Goal: Transaction & Acquisition: Subscribe to service/newsletter

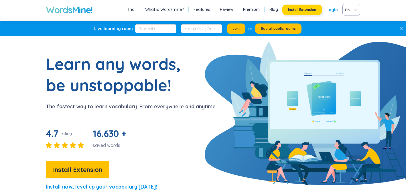
click at [301, 9] on span "Install Extension" at bounding box center [302, 9] width 28 height 5
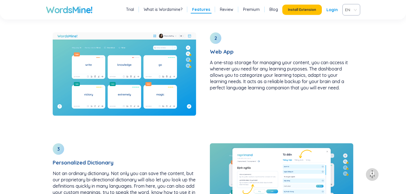
scroll to position [774, 0]
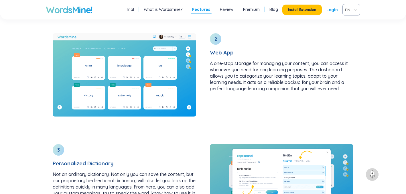
click at [133, 8] on link "Trial" at bounding box center [130, 10] width 8 height 6
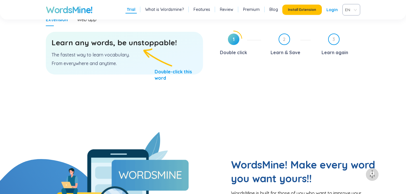
scroll to position [297, 0]
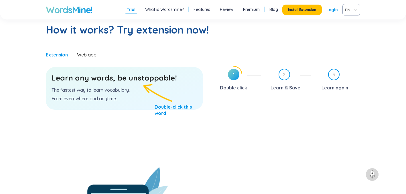
click at [96, 79] on h3 "Learn any words, be unstoppable!" at bounding box center [125, 78] width 146 height 10
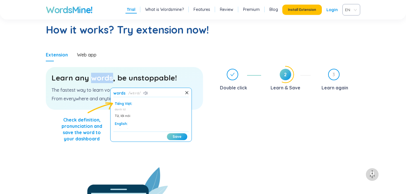
click at [149, 76] on h3 "Learn any words, be unstoppable!" at bounding box center [125, 78] width 146 height 10
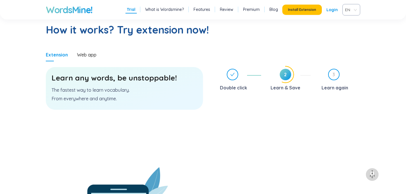
click at [149, 76] on h3 "Learn any words, be unstoppable!" at bounding box center [125, 78] width 146 height 10
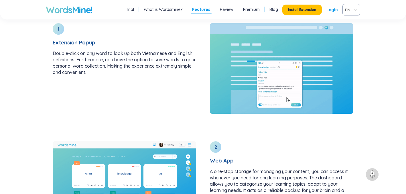
scroll to position [744, 0]
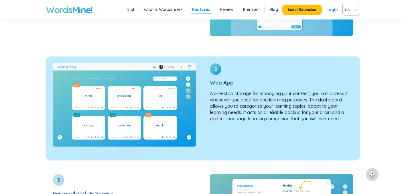
click at [226, 82] on h3 "Web App" at bounding box center [282, 82] width 144 height 6
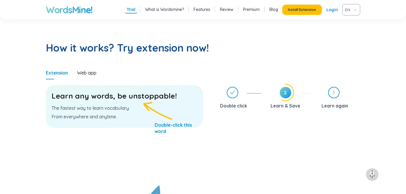
scroll to position [273, 0]
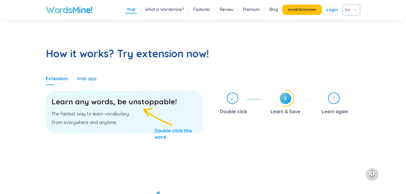
click at [94, 78] on div "Web app" at bounding box center [86, 78] width 19 height 6
click at [118, 113] on p "The fastest way to learn vocabulary." at bounding box center [125, 114] width 146 height 6
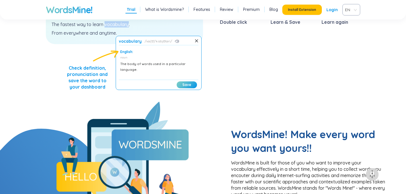
scroll to position [361, 0]
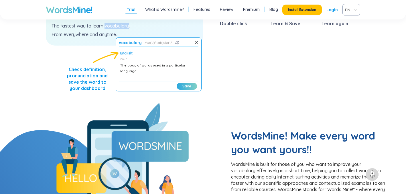
click at [189, 85] on button "Save" at bounding box center [187, 86] width 20 height 7
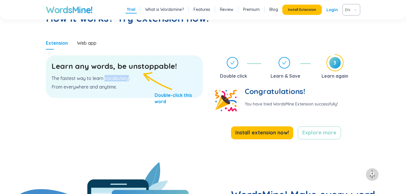
scroll to position [309, 0]
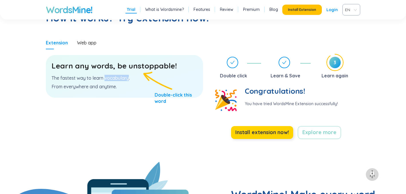
click at [255, 133] on span "Install extension now!" at bounding box center [262, 132] width 54 height 8
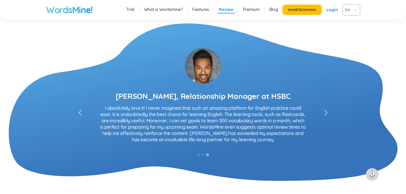
scroll to position [1024, 0]
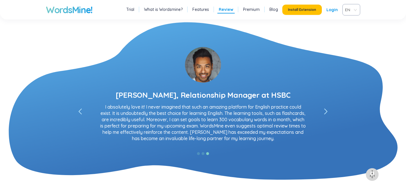
click at [201, 98] on div "[PERSON_NAME], Relationship Manager at HSBC" at bounding box center [203, 95] width 175 height 10
drag, startPoint x: 335, startPoint y: 95, endPoint x: 332, endPoint y: 82, distance: 13.1
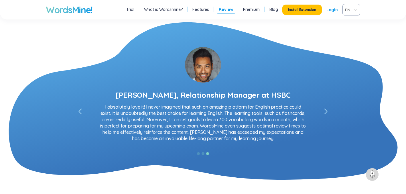
click at [332, 82] on div "David Lee, Relationship Manager at HSBC I absolutely love it! I never imagined …" at bounding box center [203, 92] width 315 height 108
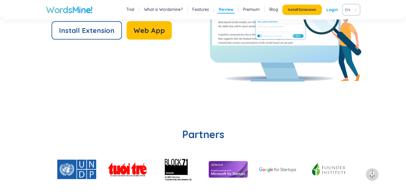
scroll to position [1418, 0]
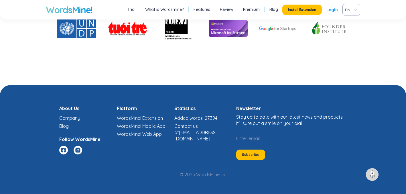
click at [78, 151] on icon at bounding box center [77, 150] width 5 height 5
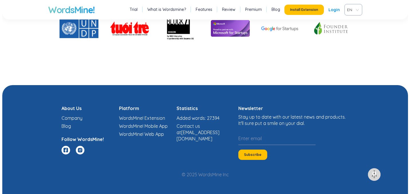
scroll to position [1424, 0]
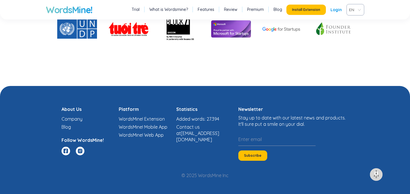
click at [256, 9] on link "Premium" at bounding box center [255, 10] width 17 height 6
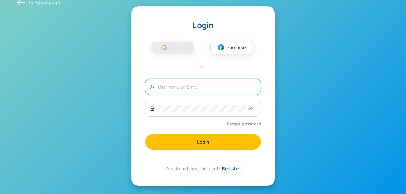
scroll to position [11, 0]
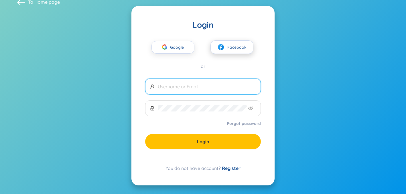
click at [233, 42] on button "Facebook" at bounding box center [232, 46] width 43 height 13
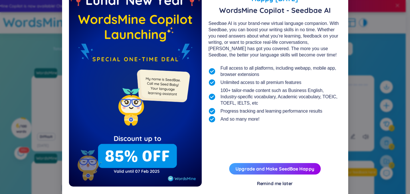
scroll to position [21, 0]
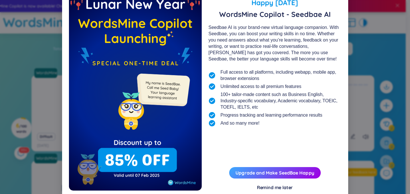
click at [275, 185] on div "Remind me later" at bounding box center [275, 187] width 36 height 6
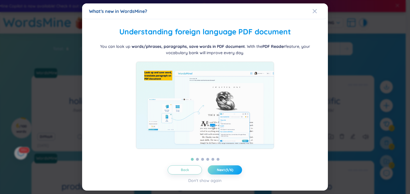
click at [229, 171] on span "Next (1/6)" at bounding box center [225, 170] width 16 height 5
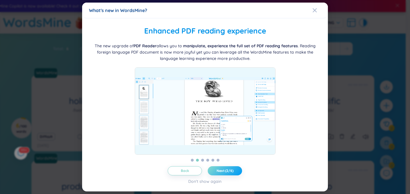
click at [232, 169] on span "Next (2/6)" at bounding box center [225, 170] width 17 height 5
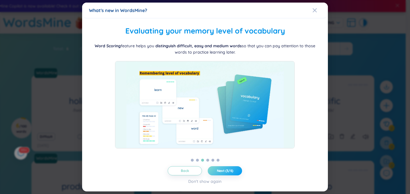
click at [232, 169] on span "Next (3/6)" at bounding box center [225, 170] width 17 height 5
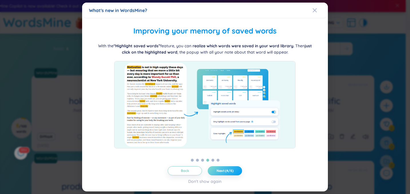
click at [232, 169] on span "Next (4/6)" at bounding box center [225, 170] width 17 height 5
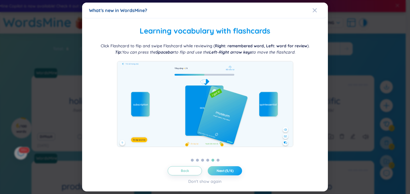
click at [232, 169] on span "Next (5/6)" at bounding box center [225, 170] width 17 height 5
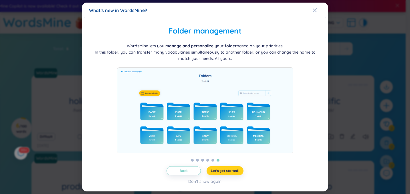
click at [232, 169] on span "Let's get started!" at bounding box center [225, 170] width 28 height 5
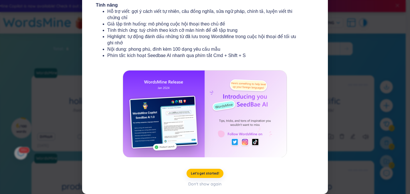
scroll to position [98, 0]
click at [211, 175] on span "Let's get started!" at bounding box center [205, 173] width 28 height 5
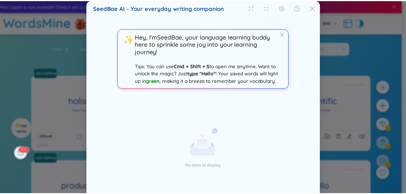
scroll to position [0, 0]
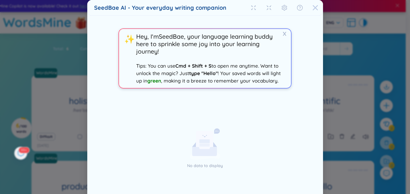
click at [313, 5] on icon "Close" at bounding box center [316, 8] width 6 height 6
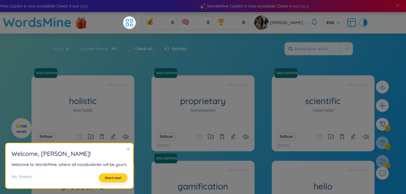
click at [116, 182] on button "Start now!" at bounding box center [113, 177] width 29 height 9
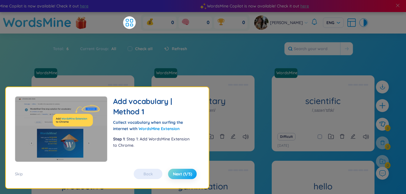
click at [180, 177] on button "Next (1/5)" at bounding box center [182, 174] width 29 height 10
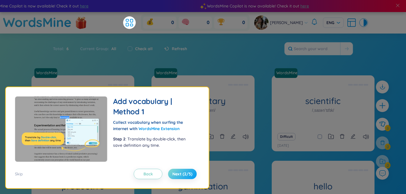
click at [182, 175] on span "Next (2/5)" at bounding box center [182, 174] width 20 height 6
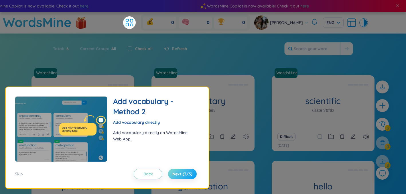
click at [182, 175] on span "Next (3/5)" at bounding box center [182, 174] width 20 height 6
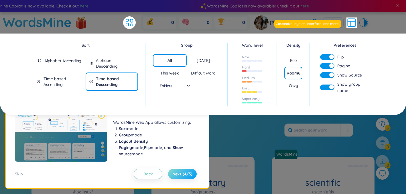
click at [182, 176] on span "Next (4/5)" at bounding box center [182, 174] width 20 height 6
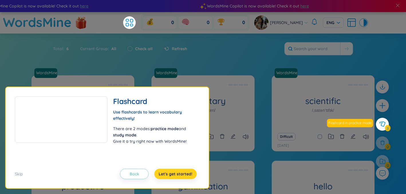
click at [182, 176] on span "Let's get started!" at bounding box center [176, 174] width 34 height 6
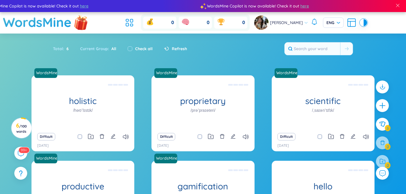
click at [76, 24] on img at bounding box center [80, 23] width 17 height 23
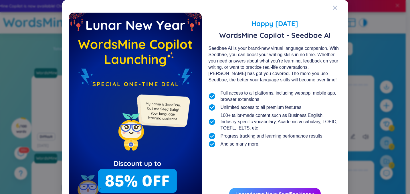
click at [358, 106] on div "Happy Lunar New Year 2025 WordsMine Copilot - Seedbae AI Seedbae AI is your bra…" at bounding box center [205, 97] width 410 height 194
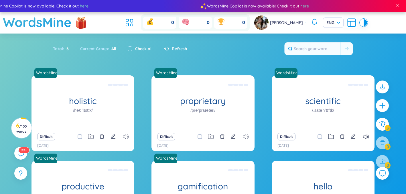
click at [295, 22] on span "Huyền Trinh" at bounding box center [286, 22] width 33 height 6
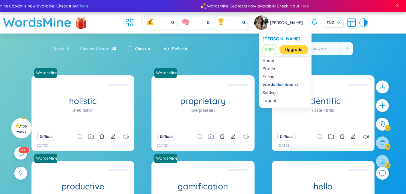
click at [295, 50] on link "Upgrade" at bounding box center [293, 49] width 17 height 6
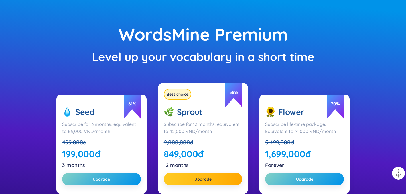
scroll to position [22, 0]
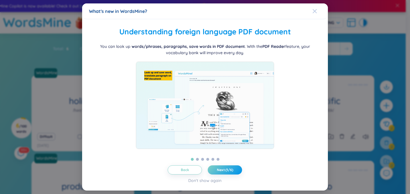
click at [315, 12] on icon "Close" at bounding box center [315, 11] width 5 height 5
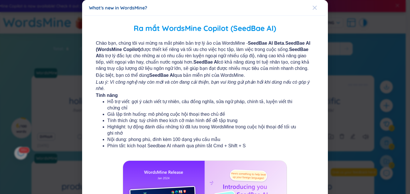
click at [313, 8] on icon "Close" at bounding box center [315, 7] width 5 height 5
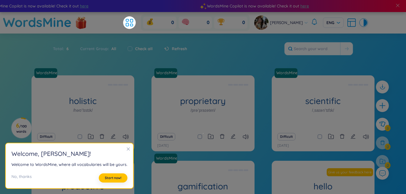
click at [322, 42] on div "Total : 6 Current Group : All Check all Refresh" at bounding box center [202, 51] width 357 height 25
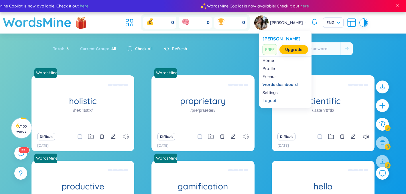
click at [283, 25] on span "Huyền Trinh" at bounding box center [286, 22] width 33 height 6
click at [300, 52] on link "Upgrade" at bounding box center [293, 49] width 17 height 6
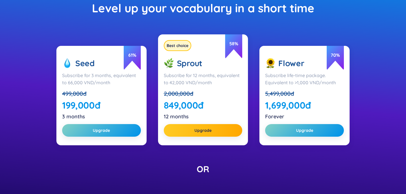
scroll to position [104, 0]
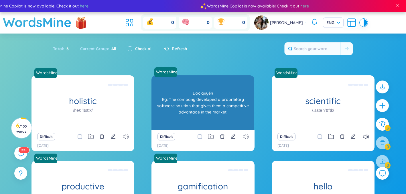
click at [201, 93] on div "Độc quyền Eg: The company developed a proprietary software solution that gives …" at bounding box center [202, 103] width 97 height 52
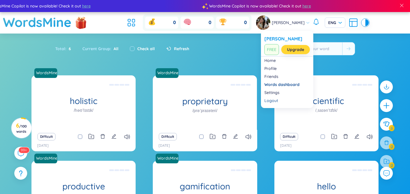
click at [297, 50] on link "Upgrade" at bounding box center [295, 49] width 17 height 6
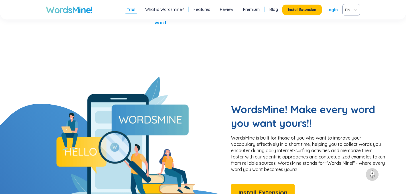
scroll to position [205, 0]
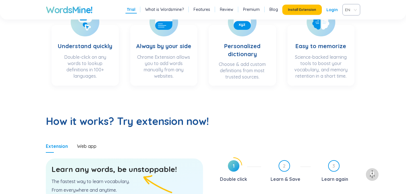
click at [102, 124] on h2 "How it works? Try extension now!" at bounding box center [203, 121] width 315 height 14
click at [249, 10] on link "Premium" at bounding box center [251, 10] width 17 height 6
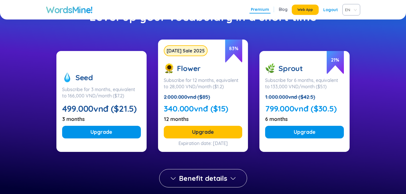
scroll to position [72, 0]
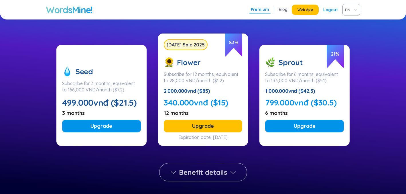
click at [203, 166] on button "Benefit details" at bounding box center [203, 172] width 88 height 18
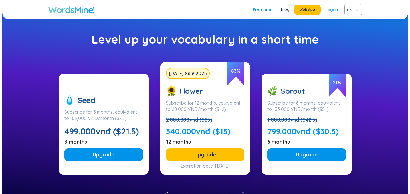
scroll to position [45, 0]
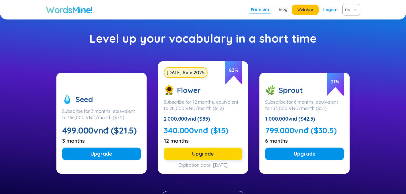
click at [204, 149] on button "Upgrade" at bounding box center [203, 154] width 79 height 13
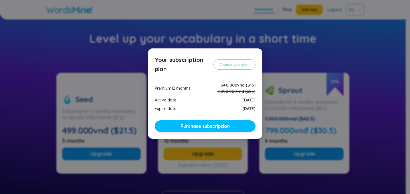
click at [211, 125] on span "Purchase subscription" at bounding box center [205, 126] width 49 height 6
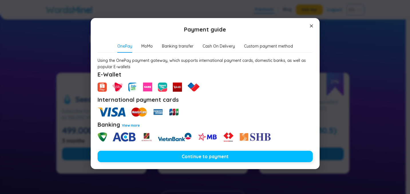
click at [198, 155] on span "Continue to payment" at bounding box center [205, 157] width 47 height 6
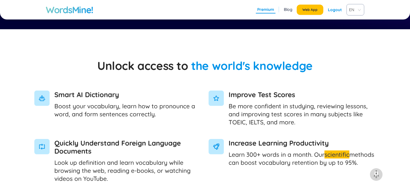
click at [303, 141] on span "Increase Learning Productivity" at bounding box center [303, 143] width 148 height 8
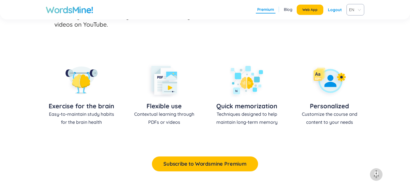
scroll to position [409, 0]
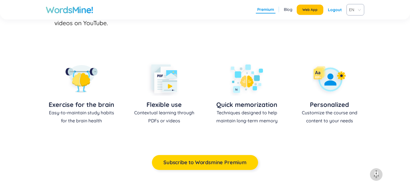
click at [214, 163] on span "Subscribe to Wordsmine Premium" at bounding box center [205, 162] width 83 height 8
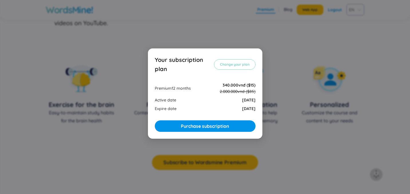
click at [349, 136] on div "Your subscription plan Change your plan Premium 12 months 340.000vnđ ($15) 2.00…" at bounding box center [205, 97] width 410 height 194
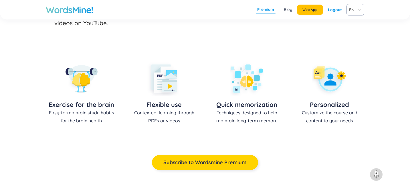
click at [205, 168] on button "Subscribe to Wordsmine Premium" at bounding box center [205, 162] width 106 height 15
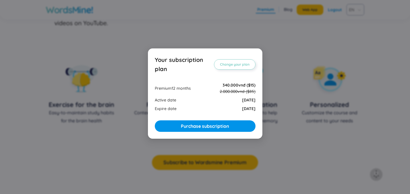
click at [233, 62] on span "Change your plan" at bounding box center [235, 64] width 30 height 5
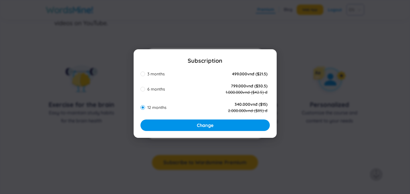
click at [286, 102] on div "Subscription 3 months 499.000vnđ ($21.5) 6 months 799.000vnđ ($30.5) 1.000.000v…" at bounding box center [205, 97] width 410 height 194
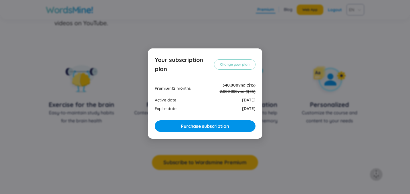
click at [276, 40] on div "Your subscription plan Change your plan Premium 12 months 340.000vnđ ($15) 2.00…" at bounding box center [205, 97] width 410 height 194
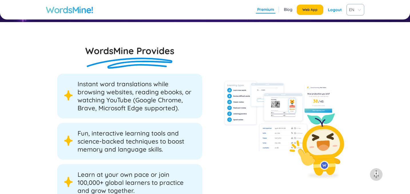
scroll to position [867, 0]
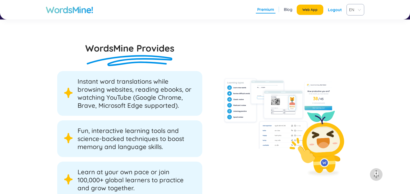
click at [159, 113] on div "Instant word translations while browsing websites, reading ebooks, or watching …" at bounding box center [129, 93] width 145 height 45
click at [141, 101] on span "Instant word translations while browsing websites, reading ebooks, or watching …" at bounding box center [137, 93] width 118 height 32
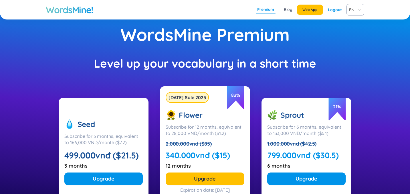
scroll to position [0, 0]
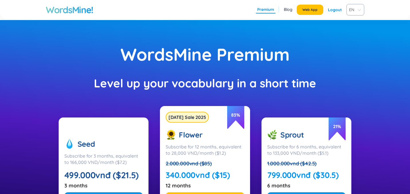
click at [68, 4] on h1 "WordsMine!" at bounding box center [70, 9] width 48 height 11
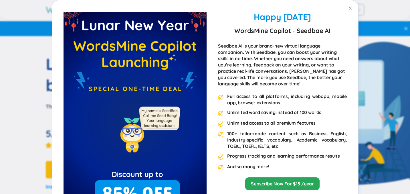
click at [247, 10] on div "Happy [DATE] WordsMine Copilot - Seedbae AI Seedbae AI is your brand-new virtua…" at bounding box center [205, 124] width 306 height 249
click at [352, 5] on span "Close" at bounding box center [351, 8] width 16 height 16
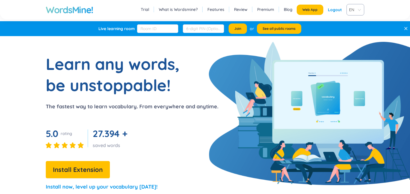
click at [268, 7] on link "Premium" at bounding box center [266, 10] width 17 height 6
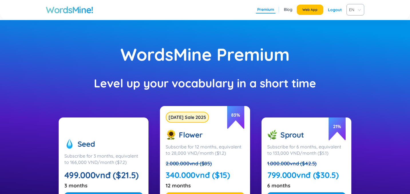
click at [287, 10] on link "Blog" at bounding box center [288, 10] width 9 height 6
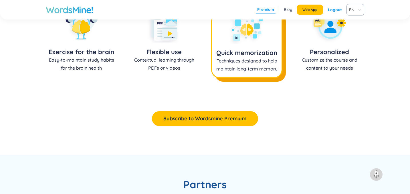
scroll to position [408, 0]
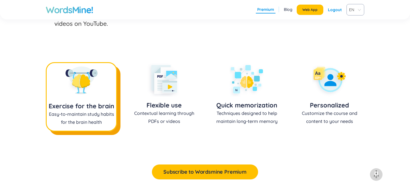
click at [86, 107] on span "Exercise for the brain" at bounding box center [82, 106] width 70 height 8
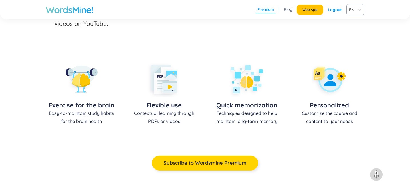
click at [184, 166] on span "Subscribe to Wordsmine Premium" at bounding box center [205, 163] width 83 height 8
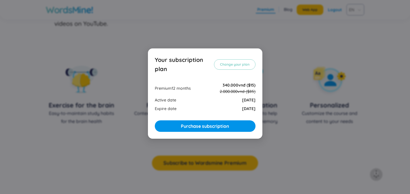
click at [282, 49] on div "Your subscription plan Change your plan Premium 12 months 340.000vnđ ($15) 2.00…" at bounding box center [205, 97] width 410 height 194
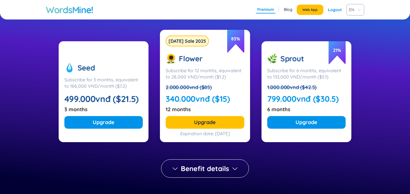
scroll to position [78, 0]
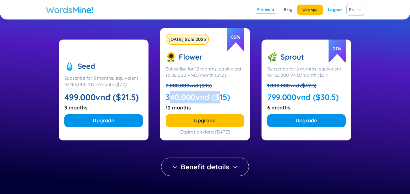
drag, startPoint x: 168, startPoint y: 97, endPoint x: 219, endPoint y: 98, distance: 50.7
click at [219, 98] on div "340.000vnđ ($15)" at bounding box center [205, 97] width 79 height 13
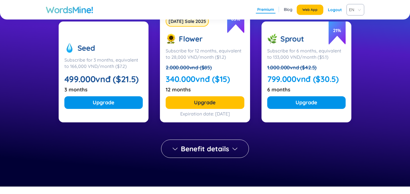
scroll to position [99, 0]
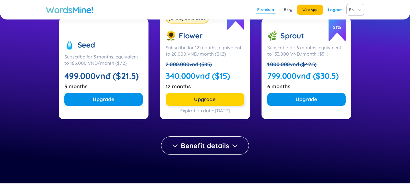
click at [215, 98] on span "Upgrade" at bounding box center [205, 99] width 22 height 8
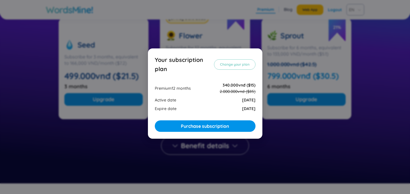
click at [98, 78] on div "Your subscription plan Change your plan Premium 12 months 340.000vnđ ($15) 2.00…" at bounding box center [205, 97] width 410 height 194
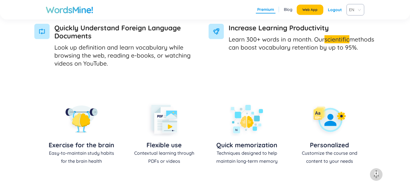
scroll to position [0, 0]
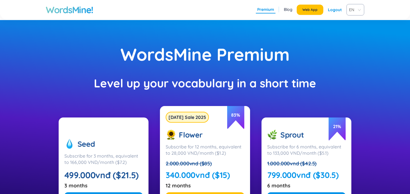
click at [73, 10] on h1 "WordsMine!" at bounding box center [70, 9] width 48 height 11
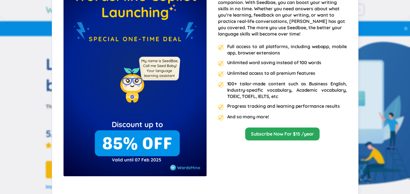
scroll to position [49, 0]
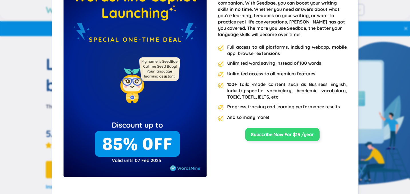
click at [286, 136] on link "Subscribe Now For $15 /year" at bounding box center [282, 134] width 63 height 6
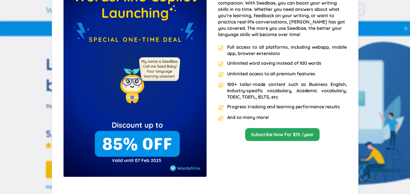
scroll to position [0, 0]
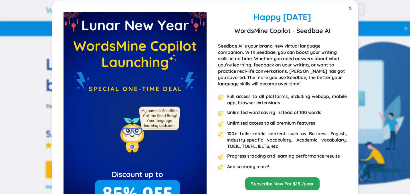
click at [352, 8] on icon "close" at bounding box center [350, 8] width 5 height 5
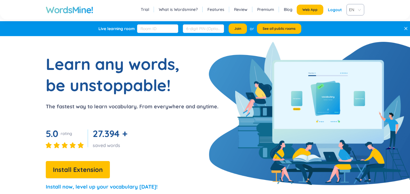
click at [265, 9] on link "Premium" at bounding box center [266, 10] width 17 height 6
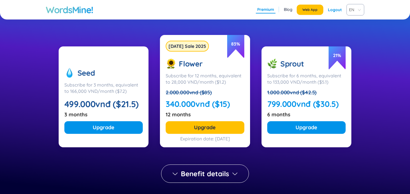
scroll to position [71, 0]
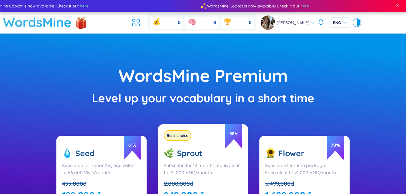
click at [51, 27] on h1 "WordsMine" at bounding box center [37, 22] width 69 height 20
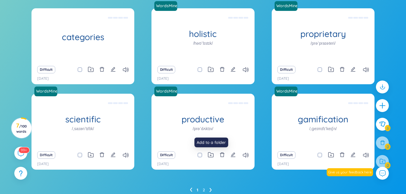
scroll to position [90, 0]
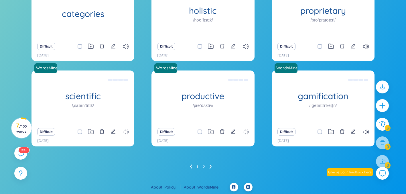
click at [212, 168] on ul "1 2" at bounding box center [203, 166] width 27 height 9
click at [210, 167] on icon at bounding box center [211, 166] width 2 height 4
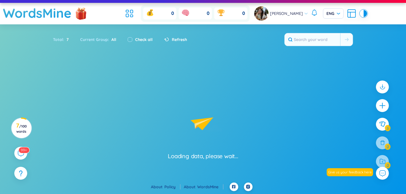
scroll to position [9, 0]
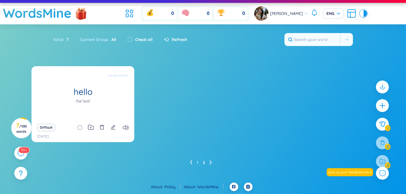
click at [192, 163] on ul "1 2" at bounding box center [203, 162] width 27 height 9
click at [191, 164] on icon at bounding box center [191, 162] width 2 height 4
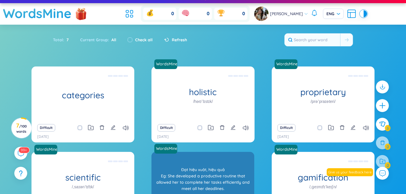
scroll to position [0, 0]
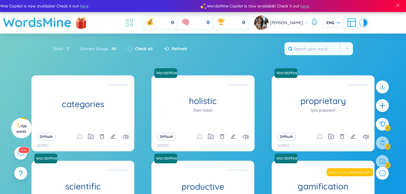
click at [129, 23] on icon at bounding box center [127, 24] width 3 height 3
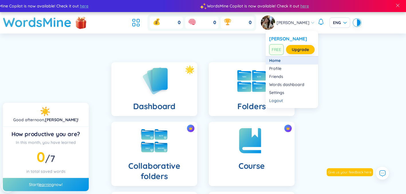
click at [281, 60] on link "Home" at bounding box center [292, 61] width 46 height 6
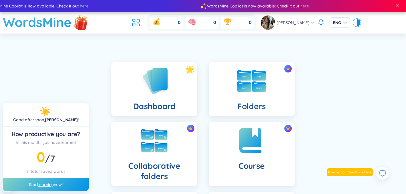
click at [84, 24] on img at bounding box center [80, 22] width 17 height 23
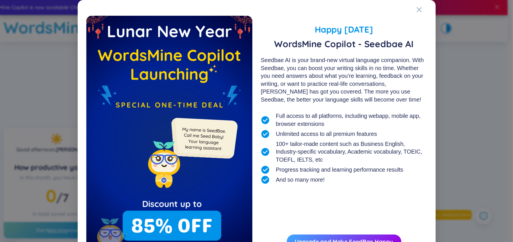
scroll to position [36, 0]
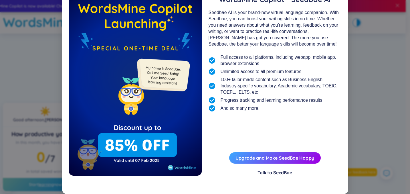
click at [318, 88] on span "100+ tailor-made content such as Business English, Industry-specific vocabulary…" at bounding box center [281, 85] width 121 height 19
click at [244, 101] on span "Progress tracking and learning performance results" at bounding box center [272, 100] width 102 height 6
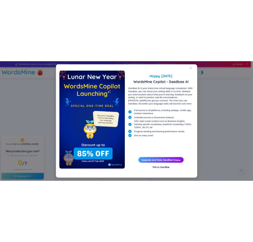
scroll to position [0, 0]
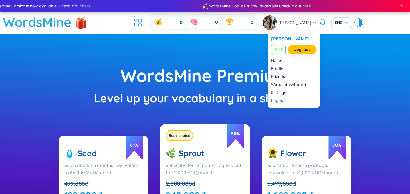
click at [301, 27] on div "[PERSON_NAME]" at bounding box center [290, 22] width 54 height 14
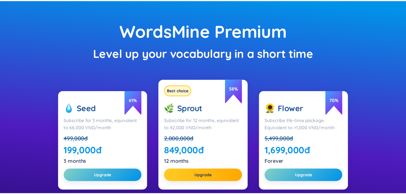
scroll to position [46, 0]
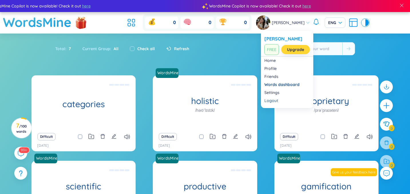
click at [296, 48] on link "Upgrade" at bounding box center [295, 49] width 17 height 6
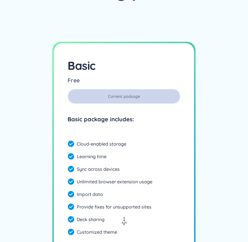
scroll to position [1981, 0]
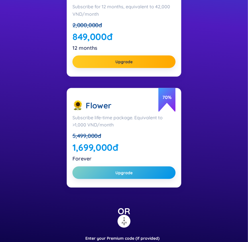
scroll to position [331, 0]
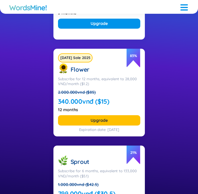
scroll to position [75, 0]
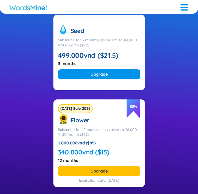
click at [81, 15] on div "Seed Subscribe for 3 months, equivalent to 166,000 VND/month ($7.2) 499.000vnđ …" at bounding box center [100, 53] width 92 height 76
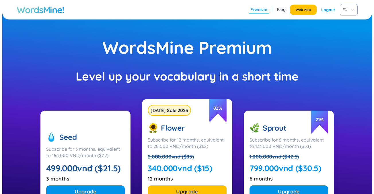
scroll to position [7, 0]
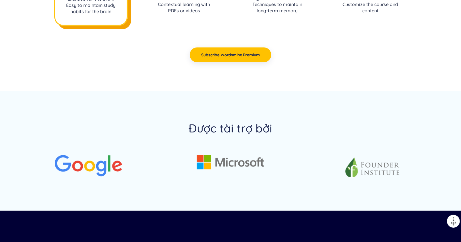
scroll to position [578, 0]
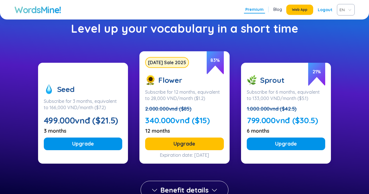
scroll to position [55, 0]
